Goal: Find specific page/section: Find specific page/section

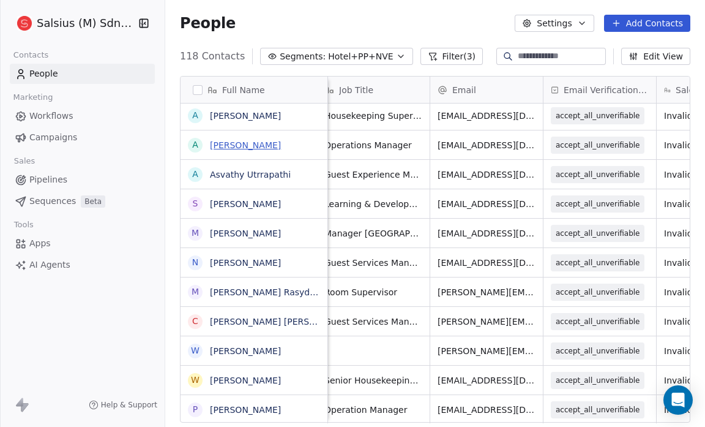
click at [241, 145] on link "[PERSON_NAME]" at bounding box center [245, 145] width 71 height 10
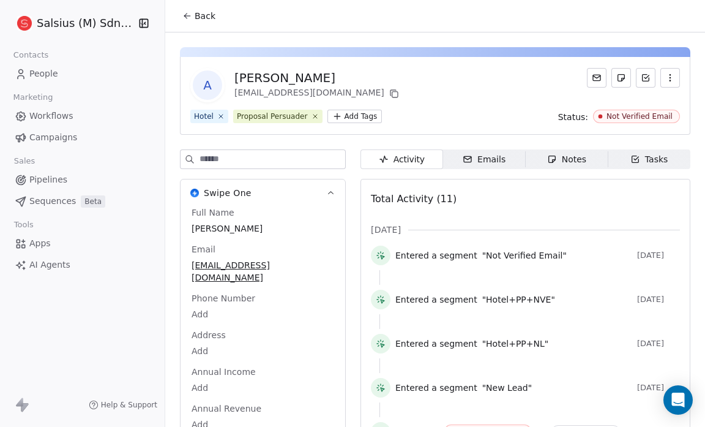
click at [185, 22] on button "Back" at bounding box center [199, 16] width 48 height 22
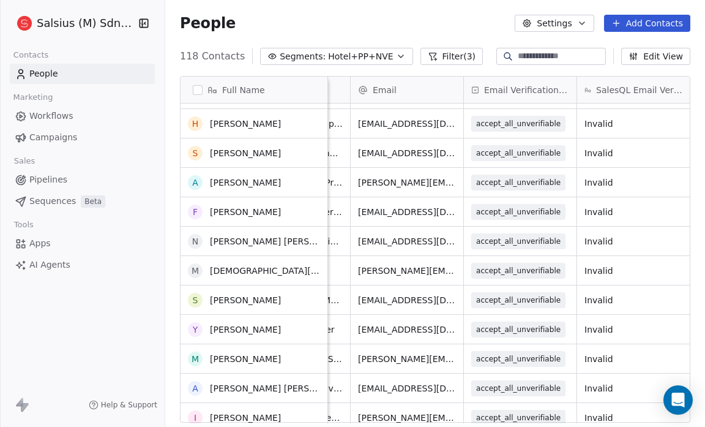
scroll to position [1472, 0]
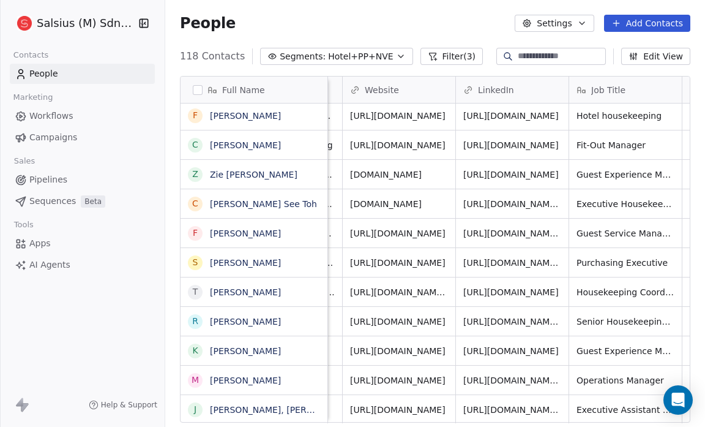
click at [60, 268] on span "AI Agents" at bounding box center [49, 264] width 41 height 13
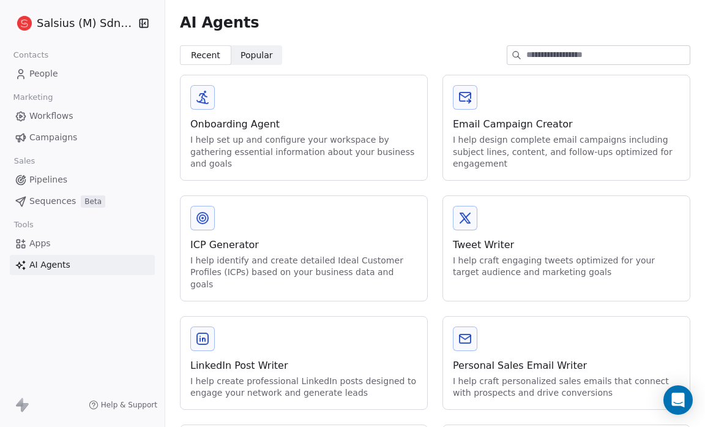
click at [203, 225] on button at bounding box center [202, 218] width 24 height 24
click at [204, 219] on icon at bounding box center [203, 218] width 6 height 6
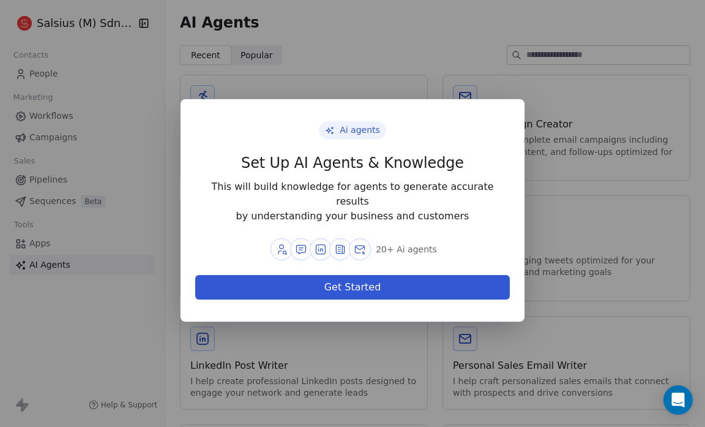
click at [319, 243] on icon at bounding box center [321, 249] width 12 height 12
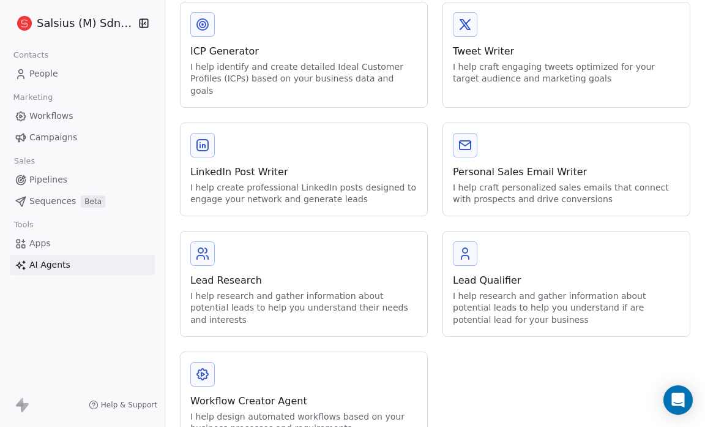
scroll to position [211, 0]
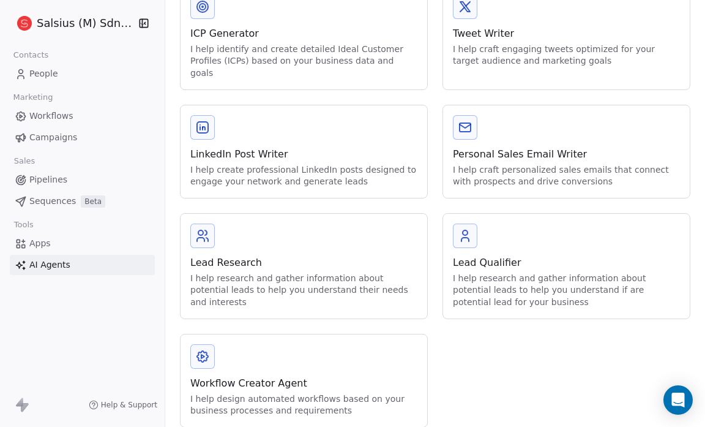
click at [215, 355] on div "Workflow Creator Agent I help design automated workflows based on your business…" at bounding box center [304, 380] width 247 height 92
click at [41, 171] on link "Pipelines" at bounding box center [82, 180] width 145 height 20
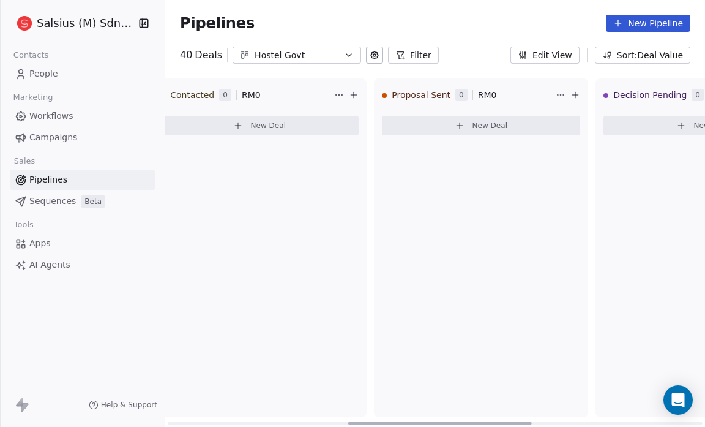
scroll to position [0, 532]
click at [502, 149] on div "Proposal Sent 0 RM 0 New Deal" at bounding box center [479, 247] width 214 height 339
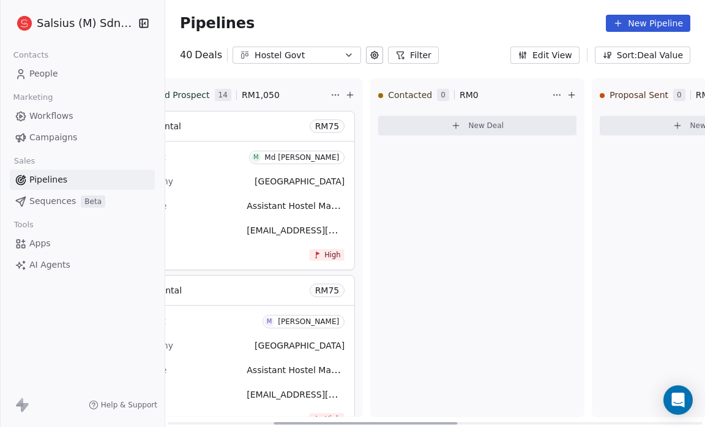
scroll to position [0, 312]
